Goal: Task Accomplishment & Management: Use online tool/utility

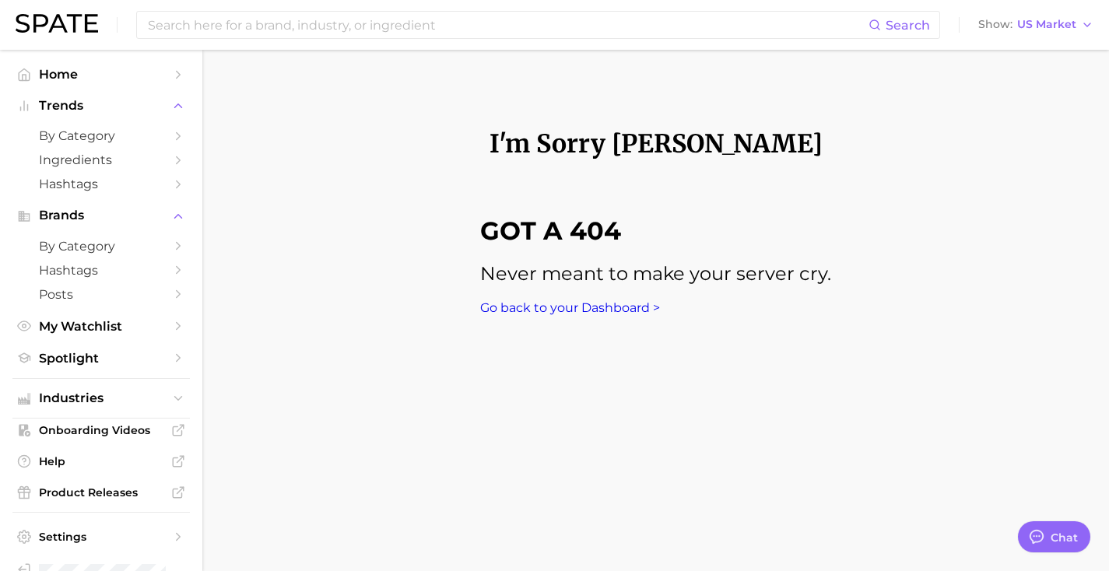
type textarea "x"
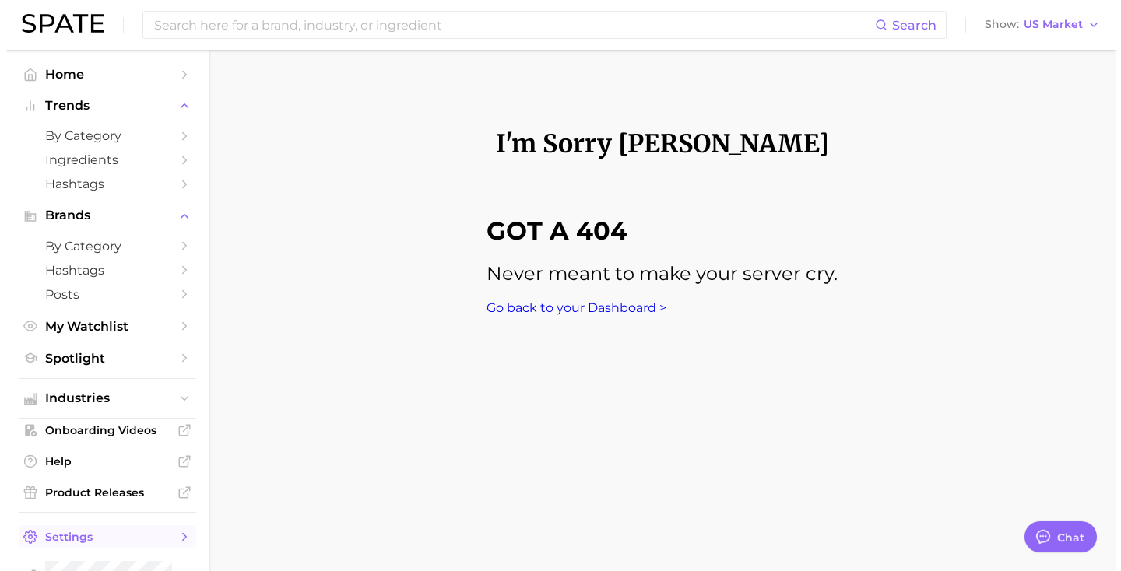
scroll to position [40, 0]
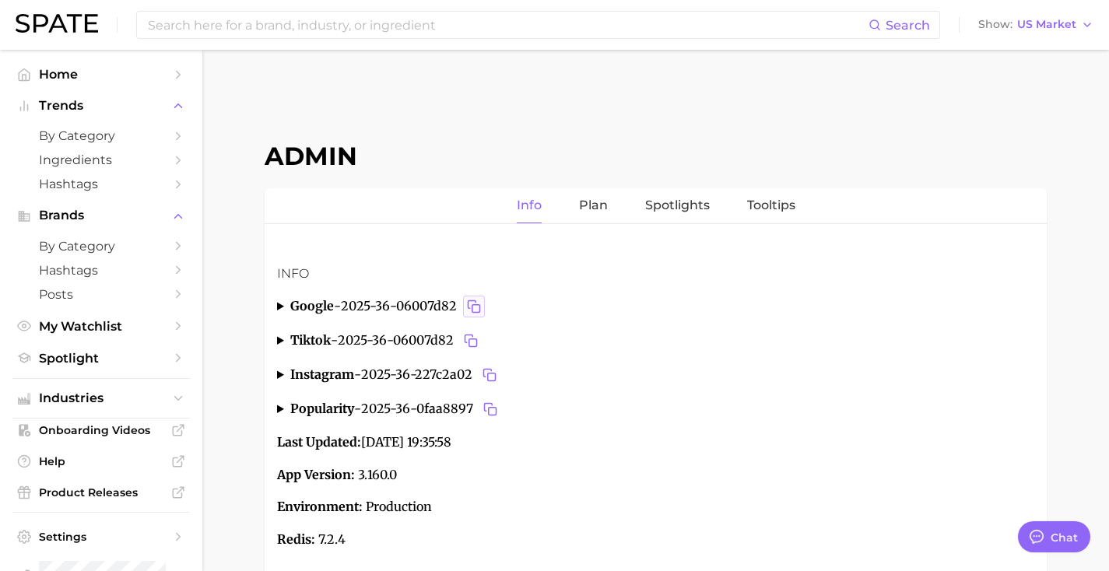
click at [476, 307] on icon "Copy 2025-36-06007d82 to clipboard" at bounding box center [474, 307] width 14 height 14
click at [497, 377] on icon "Copy 2025-36-227c2a02 to clipboard" at bounding box center [490, 375] width 14 height 14
click at [493, 412] on icon "Copy 2025-36-0faa8897 to clipboard" at bounding box center [490, 409] width 14 height 14
click at [495, 375] on icon "Copy 2025-36-227c2a02 to clipboard" at bounding box center [490, 375] width 14 height 14
click at [472, 335] on icon "Copy 2025-36-06007d82 to clipboard" at bounding box center [469, 339] width 8 height 8
